Goal: Complete application form

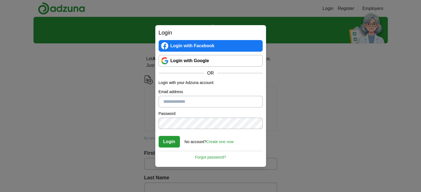
click at [190, 63] on link "Login with Google" at bounding box center [210, 61] width 104 height 12
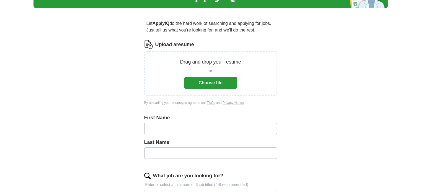
scroll to position [41, 0]
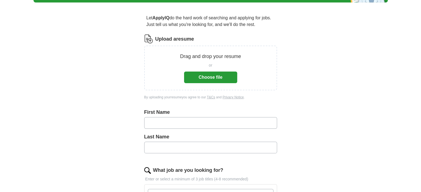
click at [202, 78] on button "Choose file" at bounding box center [210, 78] width 53 height 12
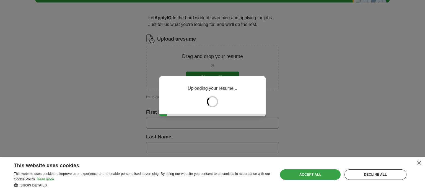
click at [317, 176] on div "Accept all" at bounding box center [310, 174] width 60 height 11
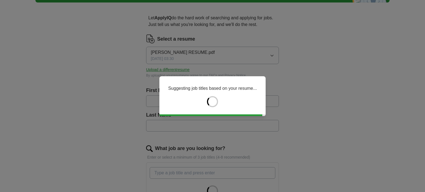
type input "*****"
type input "**********"
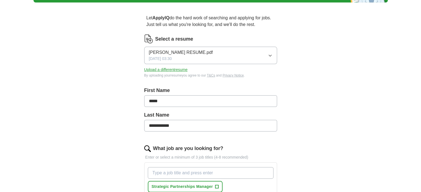
click at [189, 104] on input "*****" at bounding box center [210, 101] width 133 height 12
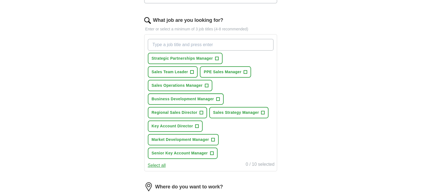
scroll to position [170, 0]
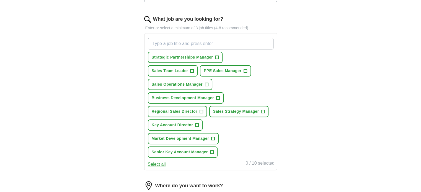
type input "**********"
click at [206, 83] on span "+" at bounding box center [206, 84] width 3 height 4
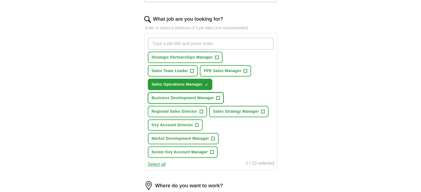
click at [221, 97] on button "Business Development Manager +" at bounding box center [186, 97] width 76 height 11
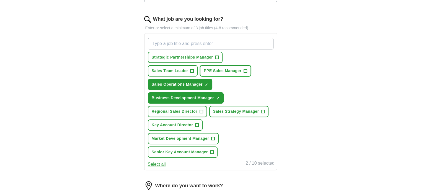
click at [246, 71] on span "+" at bounding box center [245, 71] width 4 height 4
click at [198, 124] on span "+" at bounding box center [196, 125] width 3 height 4
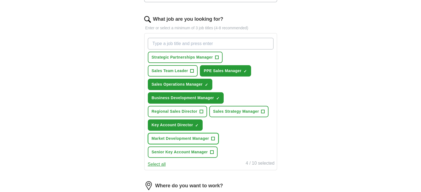
click at [213, 137] on span "+" at bounding box center [212, 139] width 3 height 4
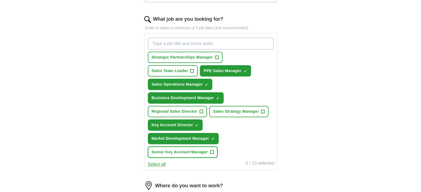
click at [213, 153] on button "Senior Key Account Manager +" at bounding box center [183, 152] width 70 height 11
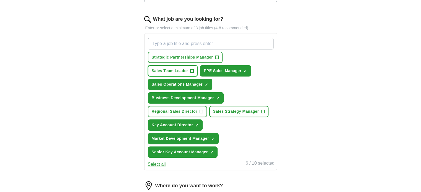
click at [191, 71] on span "+" at bounding box center [191, 71] width 3 height 4
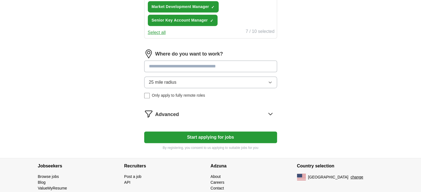
scroll to position [288, 0]
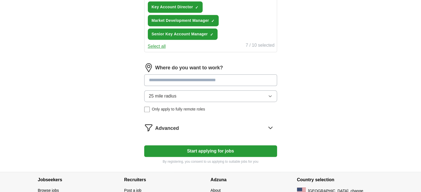
click at [221, 81] on input at bounding box center [210, 80] width 133 height 12
type input "***"
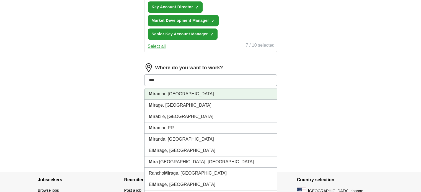
click at [178, 90] on li "Mir amar, FL" at bounding box center [210, 93] width 132 height 11
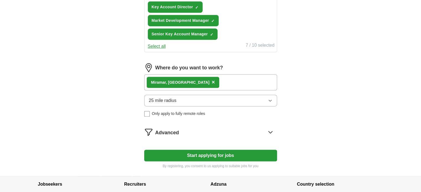
click at [180, 96] on button "25 mile radius" at bounding box center [210, 101] width 133 height 12
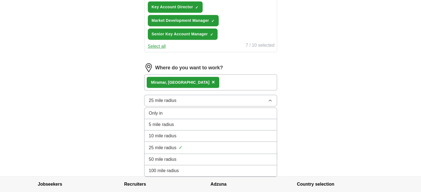
click at [175, 133] on span "10 mile radius" at bounding box center [163, 136] width 28 height 7
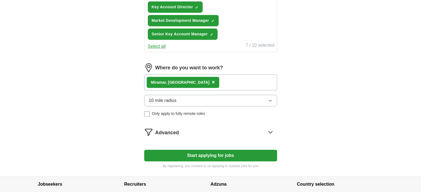
click at [189, 99] on button "10 mile radius" at bounding box center [210, 101] width 133 height 12
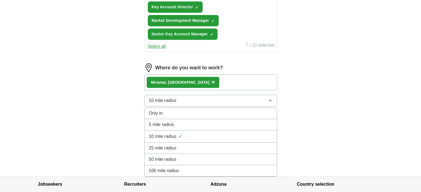
click at [168, 145] on span "25 mile radius" at bounding box center [163, 148] width 28 height 7
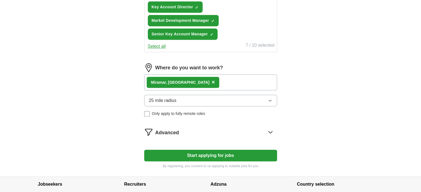
click at [181, 97] on button "25 mile radius" at bounding box center [210, 101] width 133 height 12
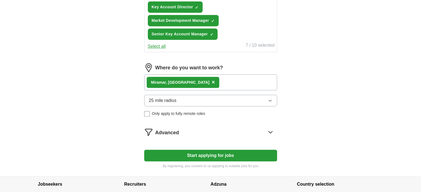
click at [270, 128] on icon at bounding box center [270, 132] width 9 height 9
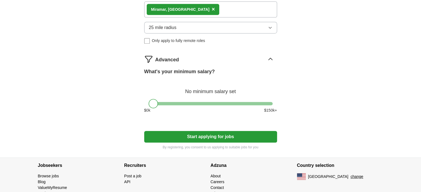
scroll to position [365, 0]
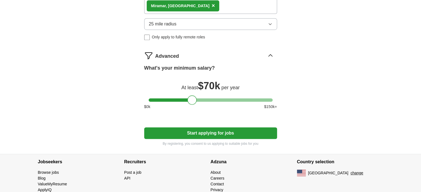
drag, startPoint x: 154, startPoint y: 97, endPoint x: 192, endPoint y: 98, distance: 38.2
click at [192, 98] on div at bounding box center [191, 99] width 9 height 9
click at [195, 99] on div at bounding box center [191, 99] width 9 height 9
click at [206, 131] on button "Start applying for jobs" at bounding box center [210, 133] width 133 height 12
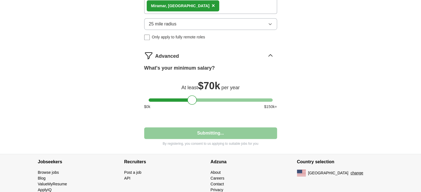
select select "**"
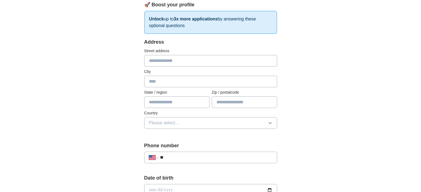
scroll to position [81, 0]
click at [190, 61] on input "text" at bounding box center [210, 62] width 133 height 12
type input "**********"
type input "*******"
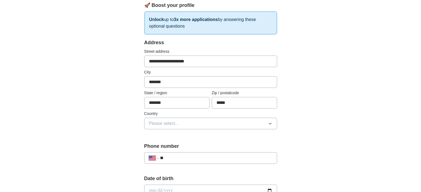
type input "*****"
click at [188, 126] on button "Please select..." at bounding box center [210, 124] width 133 height 12
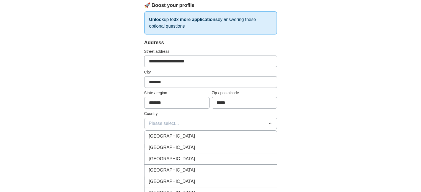
click at [174, 148] on span "United States" at bounding box center [172, 147] width 46 height 7
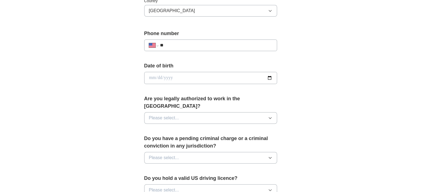
scroll to position [195, 0]
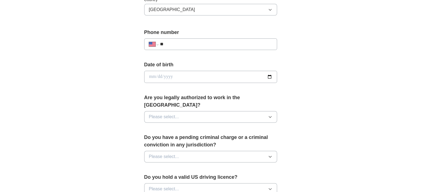
click at [157, 78] on input "date" at bounding box center [210, 77] width 133 height 12
type input "**********"
click at [192, 115] on div "Are you legally authorized to work in the US? Please select..." at bounding box center [210, 110] width 133 height 33
click at [192, 111] on button "Please select..." at bounding box center [210, 117] width 133 height 12
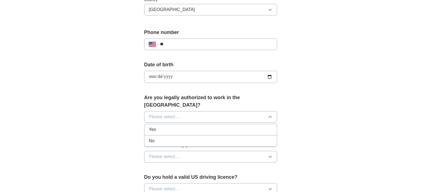
click at [182, 126] on div "Yes" at bounding box center [210, 129] width 123 height 7
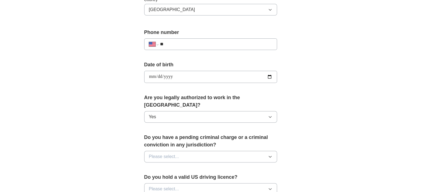
scroll to position [250, 0]
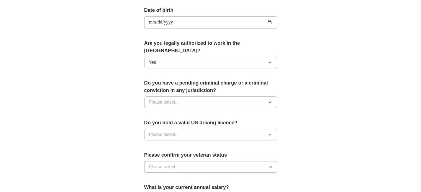
click at [184, 98] on button "Please select..." at bounding box center [210, 102] width 133 height 12
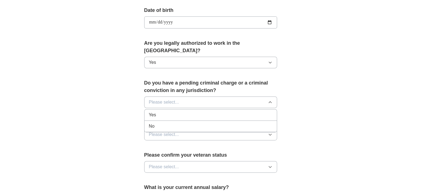
click at [162, 123] on div "No" at bounding box center [210, 126] width 123 height 7
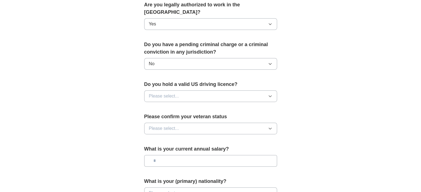
scroll to position [288, 0]
click at [194, 92] on button "Please select..." at bounding box center [210, 96] width 133 height 12
click at [174, 105] on div "Yes" at bounding box center [210, 108] width 123 height 7
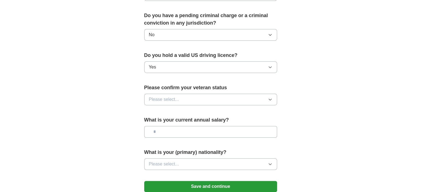
scroll to position [320, 0]
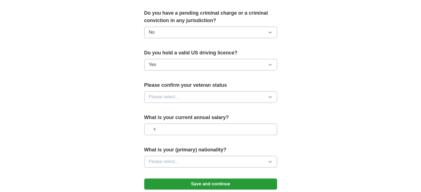
click at [174, 94] on div "Please confirm your veteran status Please select..." at bounding box center [210, 95] width 133 height 26
click at [174, 94] on span "Please select..." at bounding box center [164, 97] width 30 height 7
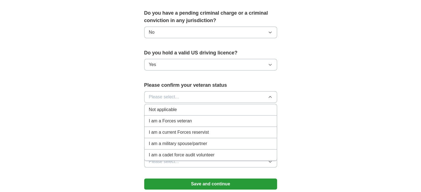
click at [170, 106] on span "Not applicable" at bounding box center [163, 109] width 28 height 7
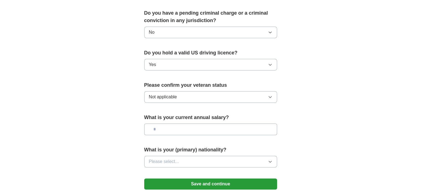
click at [187, 124] on input "text" at bounding box center [210, 130] width 133 height 12
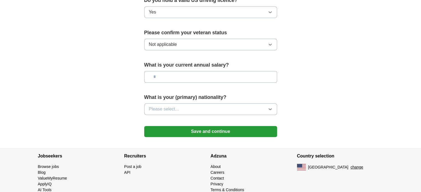
scroll to position [374, 0]
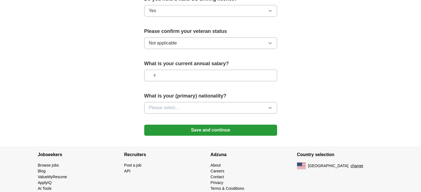
click at [195, 102] on button "Please select..." at bounding box center [210, 108] width 133 height 12
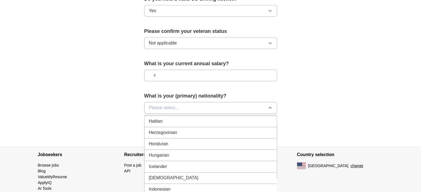
scroll to position [873, 0]
click at [161, 152] on div "Indian" at bounding box center [210, 155] width 123 height 7
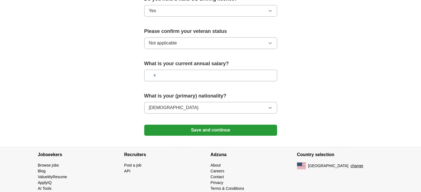
click at [194, 125] on button "Save and continue" at bounding box center [210, 130] width 133 height 11
